Goal: Information Seeking & Learning: Learn about a topic

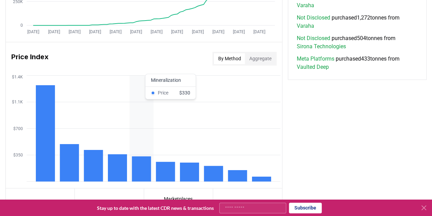
scroll to position [527, 0]
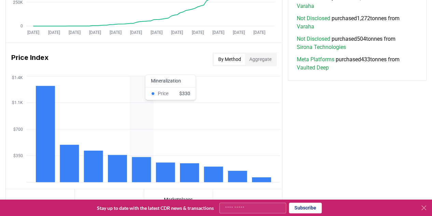
click at [131, 171] on icon "$350 $700 $1.1K $1.4K" at bounding box center [144, 128] width 277 height 109
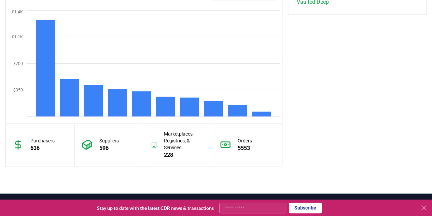
scroll to position [642, 0]
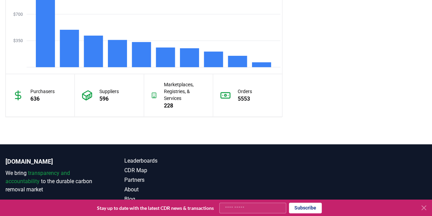
click at [323, 147] on div "[DOMAIN_NAME] We bring transparency and accountability to the durable carbon re…" at bounding box center [216, 194] width 432 height 100
click at [425, 208] on icon at bounding box center [424, 207] width 8 height 8
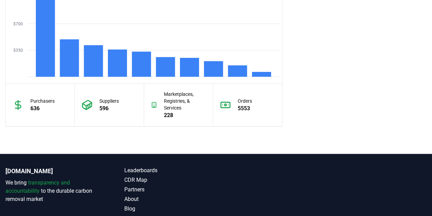
scroll to position [632, 0]
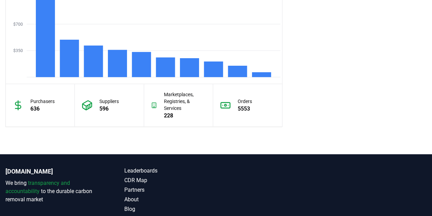
click at [100, 104] on p "596" at bounding box center [108, 108] width 19 height 8
drag, startPoint x: 100, startPoint y: 108, endPoint x: 119, endPoint y: 107, distance: 19.2
click at [119, 107] on p "596" at bounding box center [108, 108] width 19 height 8
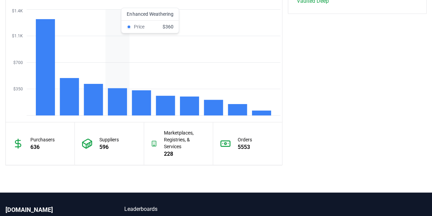
click at [119, 107] on rect at bounding box center [117, 101] width 19 height 27
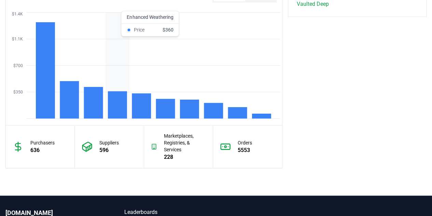
scroll to position [590, 0]
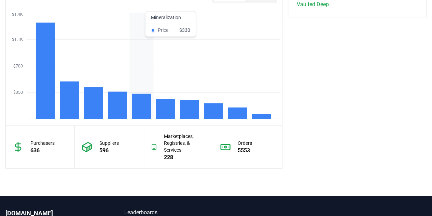
click at [135, 109] on rect at bounding box center [141, 105] width 19 height 25
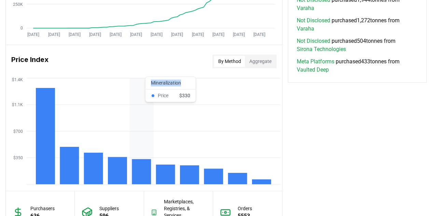
scroll to position [524, 0]
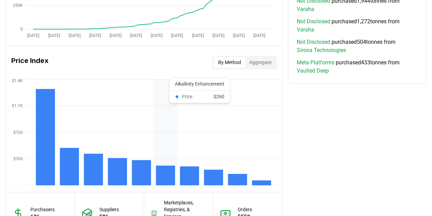
click at [160, 84] on icon "$350 $700 $1.1K $1.4K" at bounding box center [144, 131] width 277 height 109
click at [138, 101] on icon "$350 $700 $1.1K $1.4K" at bounding box center [144, 131] width 277 height 109
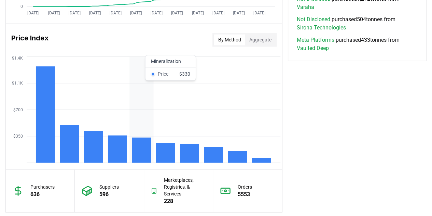
scroll to position [547, 0]
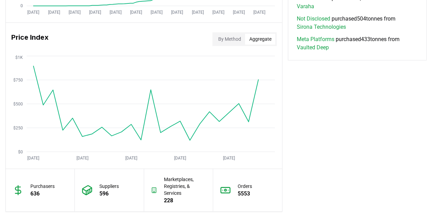
click at [260, 41] on button "Aggregate" at bounding box center [260, 39] width 30 height 11
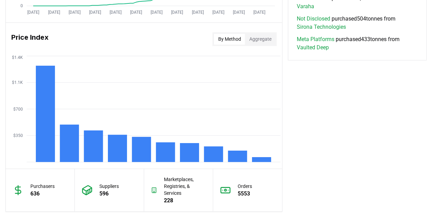
click at [243, 38] on button "By Method" at bounding box center [229, 39] width 31 height 11
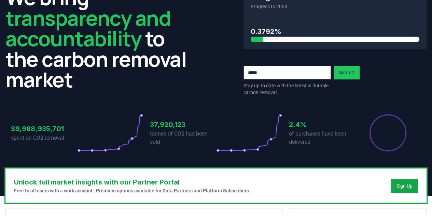
scroll to position [0, 0]
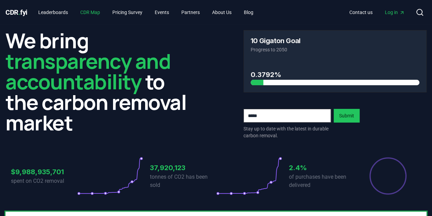
click at [94, 7] on link "CDR Map" at bounding box center [90, 12] width 31 height 12
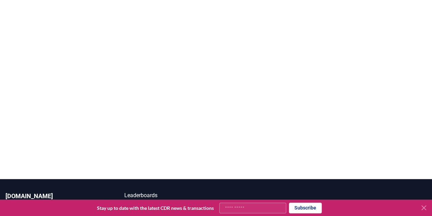
scroll to position [144, 0]
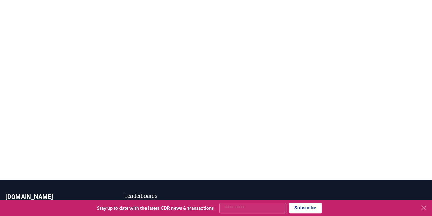
click at [424, 208] on icon at bounding box center [424, 207] width 8 height 8
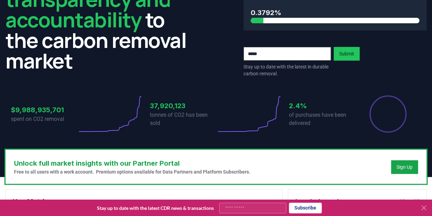
scroll to position [62, 0]
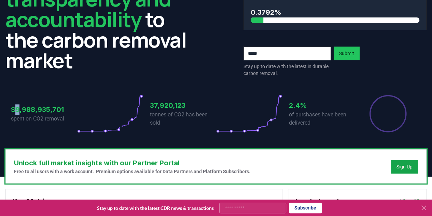
click at [15, 106] on h3 "$9,988,935,701" at bounding box center [44, 109] width 66 height 10
drag, startPoint x: 292, startPoint y: 104, endPoint x: 308, endPoint y: 104, distance: 16.4
click at [308, 104] on h3 "2.4%" at bounding box center [322, 105] width 66 height 10
click at [290, 106] on h3 "2.4%" at bounding box center [322, 105] width 66 height 10
drag, startPoint x: 290, startPoint y: 106, endPoint x: 305, endPoint y: 106, distance: 14.7
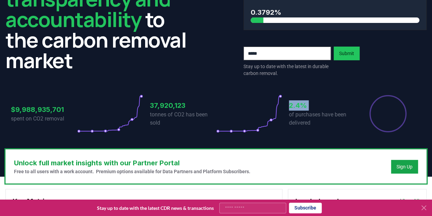
click at [305, 106] on h3 "2.4%" at bounding box center [322, 105] width 66 height 10
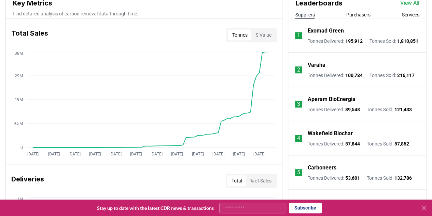
scroll to position [259, 0]
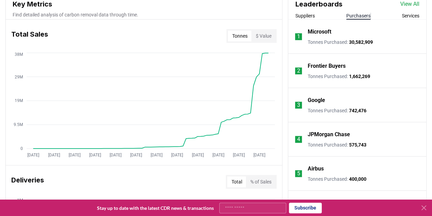
click at [358, 17] on button "Purchasers" at bounding box center [359, 15] width 24 height 7
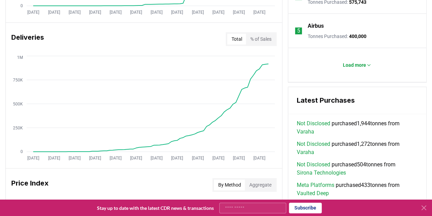
scroll to position [403, 0]
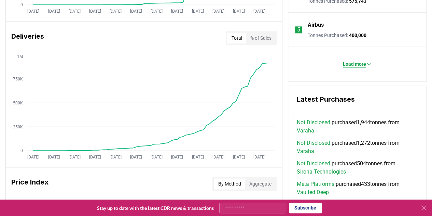
click at [357, 65] on p "Load more" at bounding box center [354, 64] width 23 height 7
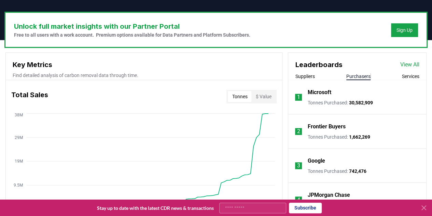
scroll to position [198, 0]
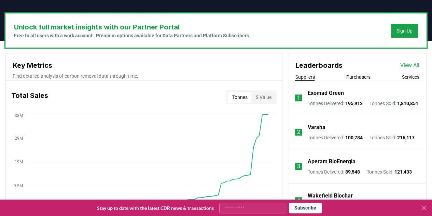
click at [310, 76] on button "Suppliers" at bounding box center [304, 76] width 19 height 7
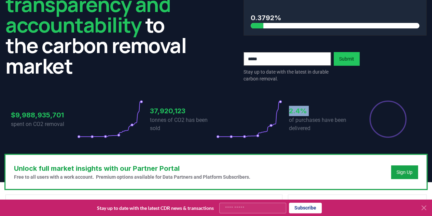
scroll to position [0, 0]
